Goal: Task Accomplishment & Management: Manage account settings

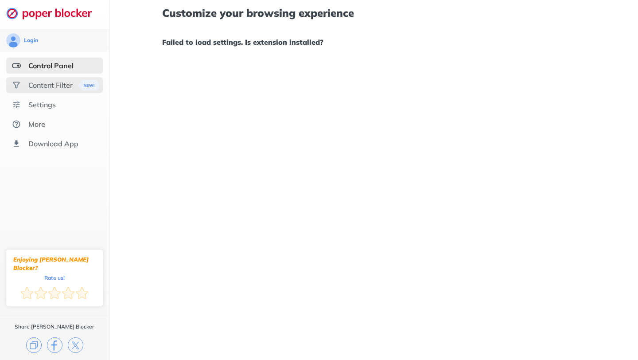
click at [30, 88] on div "Content Filter" at bounding box center [50, 85] width 44 height 9
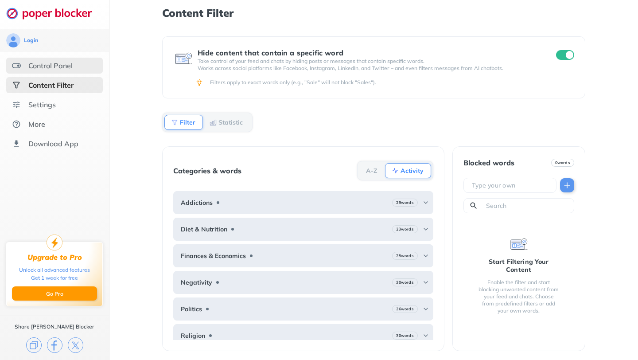
click at [44, 71] on div "Control Panel" at bounding box center [54, 66] width 97 height 16
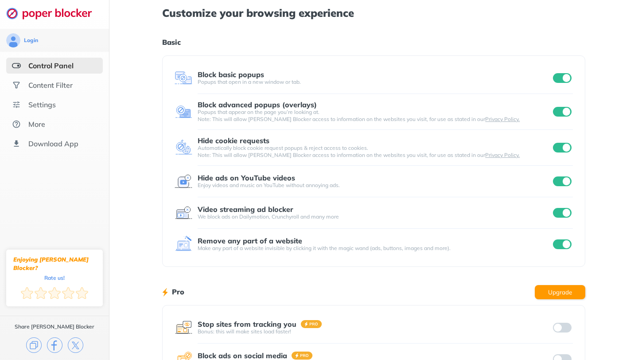
click at [563, 182] on input "checkbox" at bounding box center [562, 181] width 19 height 10
click at [614, 158] on div "Customize your browsing experience Basic Block basic popups Popups that open in…" at bounding box center [373, 229] width 529 height 458
click at [49, 90] on div "Content Filter" at bounding box center [54, 85] width 97 height 16
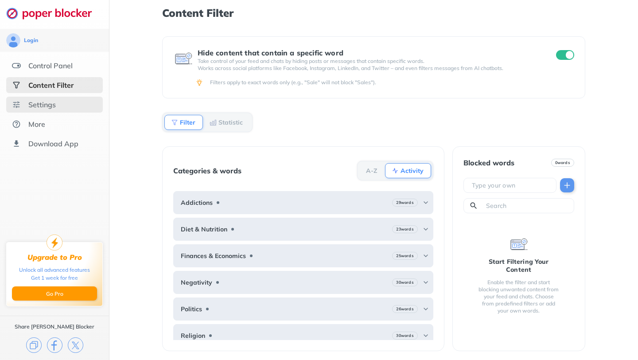
click at [70, 106] on div "Settings" at bounding box center [54, 105] width 97 height 16
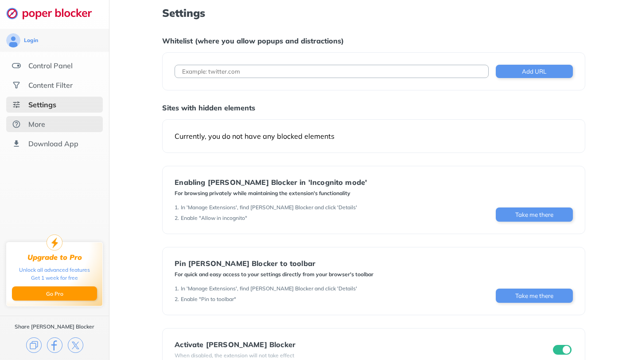
click at [71, 120] on div "More" at bounding box center [54, 124] width 97 height 16
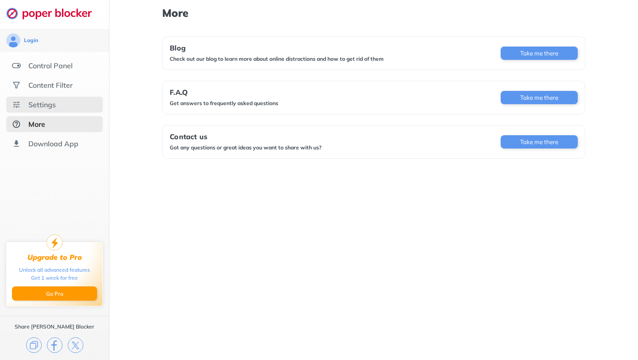
click at [70, 109] on div "Settings" at bounding box center [54, 105] width 97 height 16
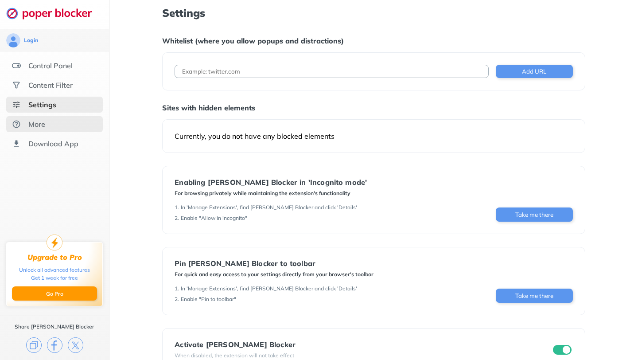
click at [68, 122] on div "More" at bounding box center [54, 124] width 97 height 16
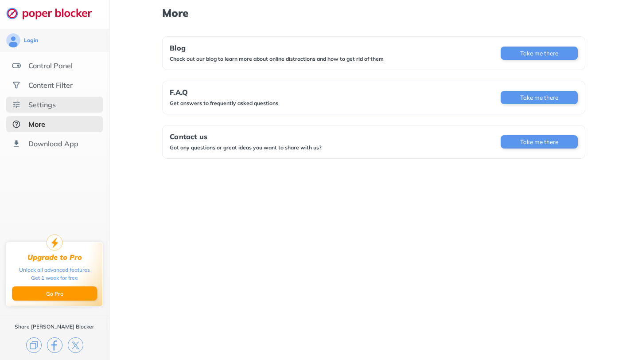
click at [68, 98] on div "Settings" at bounding box center [54, 105] width 97 height 16
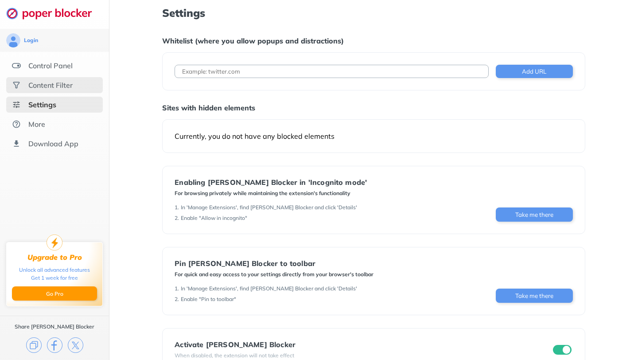
click at [69, 90] on div "Content Filter" at bounding box center [54, 85] width 97 height 16
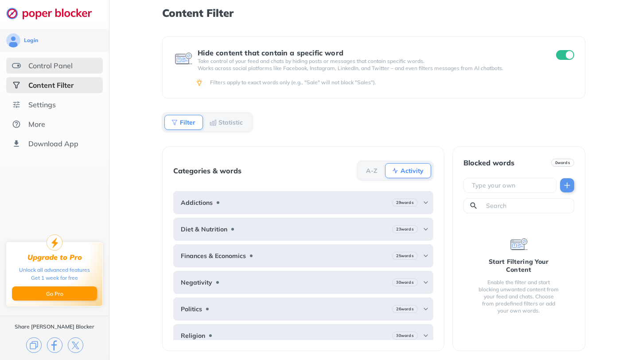
click at [66, 66] on div "Control Panel" at bounding box center [50, 65] width 44 height 9
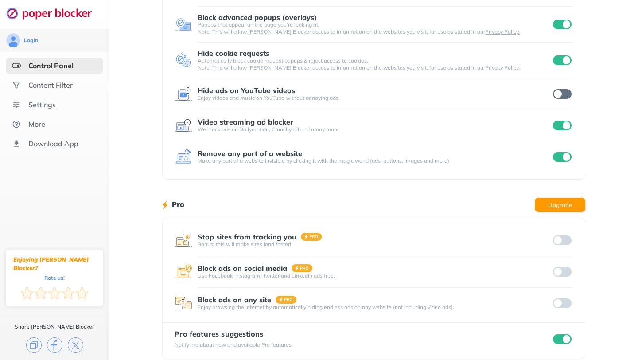
scroll to position [98, 0]
